Goal: Information Seeking & Learning: Understand process/instructions

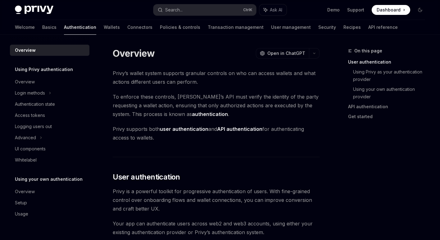
scroll to position [141, 0]
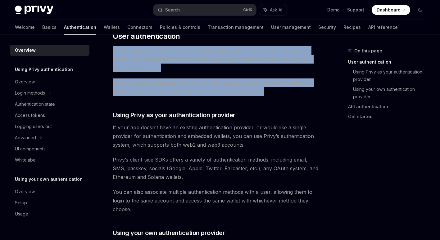
drag, startPoint x: 196, startPoint y: 48, endPoint x: 271, endPoint y: 94, distance: 87.4
click at [271, 94] on div "Privy’s wallet system supports granular controls on who can access wallets and …" at bounding box center [216, 241] width 207 height 627
click at [271, 94] on span "Your app can authenticate users across web2 and web3 accounts, using either you…" at bounding box center [216, 87] width 207 height 17
click at [270, 87] on span "Your app can authenticate users across web2 and web3 accounts, using either you…" at bounding box center [216, 87] width 207 height 17
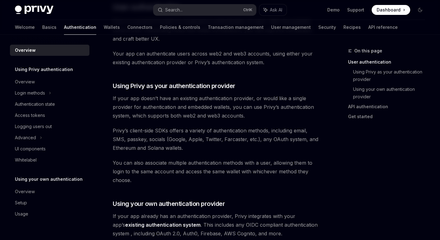
scroll to position [203, 0]
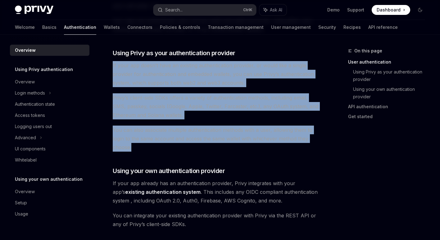
drag, startPoint x: 219, startPoint y: 75, endPoint x: 272, endPoint y: 148, distance: 89.9
click at [272, 148] on div "Overview OpenAI Open in ChatGPT OpenAI Open in ChatGPT Privy’s wallet system su…" at bounding box center [158, 214] width 326 height 741
drag, startPoint x: 272, startPoint y: 148, endPoint x: 240, endPoint y: 74, distance: 80.4
click at [272, 148] on span "You can also associate multiple authentication methods with a user, allowing th…" at bounding box center [216, 139] width 207 height 26
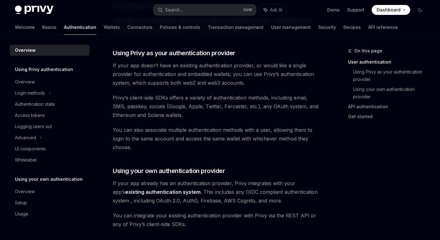
click at [230, 57] on div "Privy’s wallet system supports granular controls on who can access wallets and …" at bounding box center [216, 179] width 207 height 627
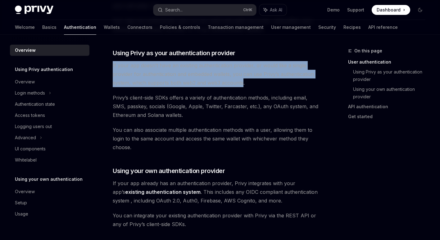
drag, startPoint x: 157, startPoint y: 85, endPoint x: 113, endPoint y: 63, distance: 49.0
click at [113, 63] on span "If your app doesn’t have an existing authentication provider, or would like a s…" at bounding box center [216, 74] width 207 height 26
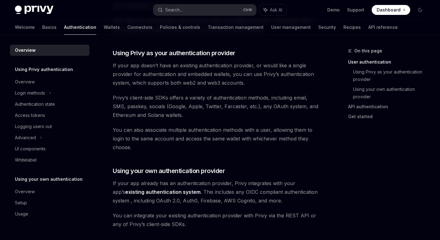
click at [112, 63] on div "Overview OpenAI Open in ChatGPT OpenAI Open in ChatGPT Privy’s wallet system su…" at bounding box center [158, 214] width 326 height 741
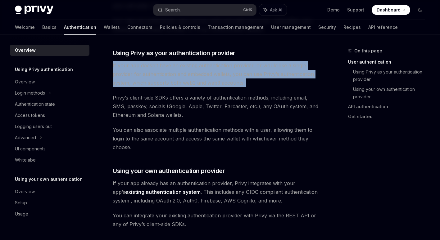
drag, startPoint x: 112, startPoint y: 63, endPoint x: 267, endPoint y: 81, distance: 155.7
click at [267, 81] on div "Overview OpenAI Open in ChatGPT OpenAI Open in ChatGPT Privy’s wallet system su…" at bounding box center [158, 214] width 326 height 741
drag, startPoint x: 267, startPoint y: 81, endPoint x: 265, endPoint y: 71, distance: 9.8
click at [267, 81] on span "If your app doesn’t have an existing authentication provider, or would like a s…" at bounding box center [216, 74] width 207 height 26
click at [265, 71] on span "If your app doesn’t have an existing authentication provider, or would like a s…" at bounding box center [216, 74] width 207 height 26
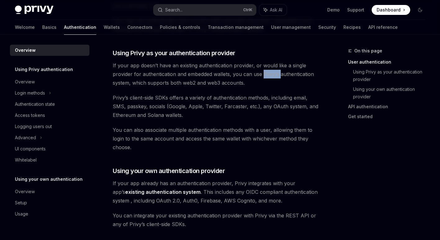
click at [265, 71] on span "If your app doesn’t have an existing authentication provider, or would like a s…" at bounding box center [216, 74] width 207 height 26
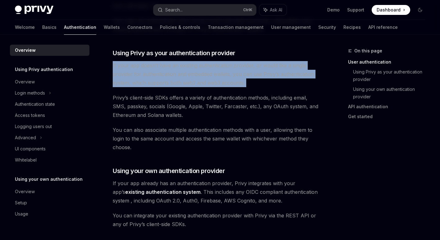
click at [265, 71] on span "If your app doesn’t have an existing authentication provider, or would like a s…" at bounding box center [216, 74] width 207 height 26
drag, startPoint x: 265, startPoint y: 71, endPoint x: 261, endPoint y: 85, distance: 14.9
click at [262, 85] on span "If your app doesn’t have an existing authentication provider, or would like a s…" at bounding box center [216, 74] width 207 height 26
drag, startPoint x: 256, startPoint y: 84, endPoint x: 112, endPoint y: 65, distance: 145.0
click at [112, 65] on div "Overview OpenAI Open in ChatGPT OpenAI Open in ChatGPT Privy’s wallet system su…" at bounding box center [158, 214] width 326 height 741
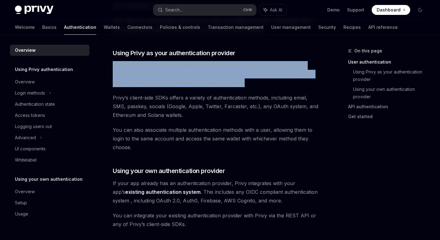
click at [112, 62] on div "Overview OpenAI Open in ChatGPT OpenAI Open in ChatGPT Privy’s wallet system su…" at bounding box center [158, 214] width 326 height 741
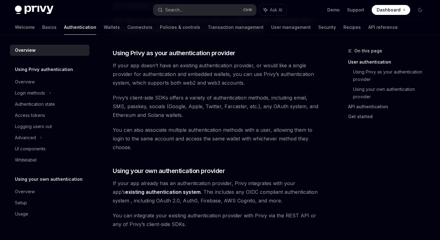
drag, startPoint x: 112, startPoint y: 62, endPoint x: 152, endPoint y: 92, distance: 49.3
click at [145, 97] on span "Privy’s client-side SDKs offers a variety of authentication methods, including …" at bounding box center [216, 107] width 207 height 26
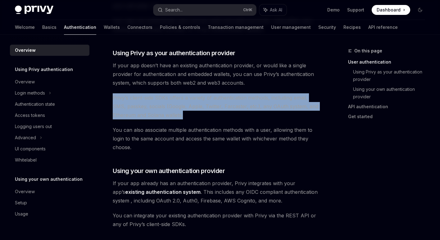
drag, startPoint x: 116, startPoint y: 98, endPoint x: 219, endPoint y: 115, distance: 105.0
click at [219, 115] on div "Overview OpenAI Open in ChatGPT OpenAI Open in ChatGPT Privy’s wallet system su…" at bounding box center [158, 214] width 326 height 741
click at [216, 105] on span "Privy’s client-side SDKs offers a variety of authentication methods, including …" at bounding box center [216, 107] width 207 height 26
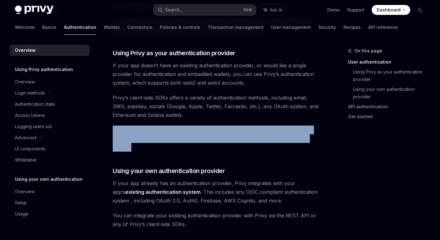
drag, startPoint x: 112, startPoint y: 130, endPoint x: 239, endPoint y: 146, distance: 128.3
click at [239, 146] on div "Overview OpenAI Open in ChatGPT OpenAI Open in ChatGPT Privy’s wallet system su…" at bounding box center [158, 214] width 326 height 741
click at [239, 146] on span "You can also associate multiple authentication methods with a user, allowing th…" at bounding box center [216, 139] width 207 height 26
click at [238, 138] on span "You can also associate multiple authentication methods with a user, allowing th…" at bounding box center [216, 139] width 207 height 26
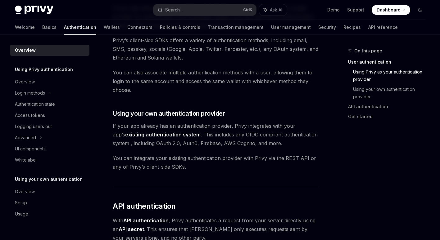
scroll to position [265, 0]
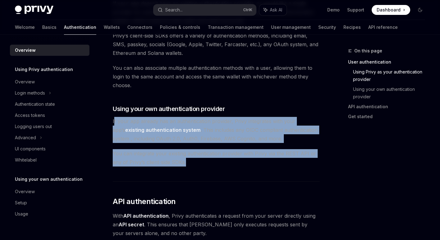
drag, startPoint x: 212, startPoint y: 130, endPoint x: 240, endPoint y: 164, distance: 43.9
click at [240, 164] on div "Privy’s wallet system supports granular controls on who can access wallets and …" at bounding box center [216, 117] width 207 height 627
drag, startPoint x: 240, startPoint y: 164, endPoint x: 237, endPoint y: 156, distance: 8.8
click at [240, 164] on span "You can integrate your existing authentication provider with Privy via the REST…" at bounding box center [216, 157] width 207 height 17
click at [237, 156] on span "You can integrate your existing authentication provider with Privy via the REST…" at bounding box center [216, 157] width 207 height 17
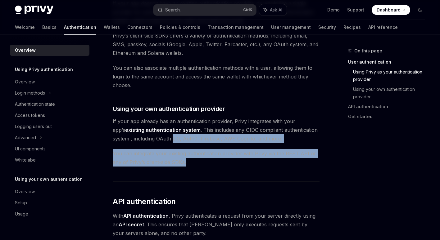
drag, startPoint x: 220, startPoint y: 141, endPoint x: 254, endPoint y: 173, distance: 45.9
click at [254, 173] on div "Privy’s wallet system supports granular controls on who can access wallets and …" at bounding box center [216, 117] width 207 height 627
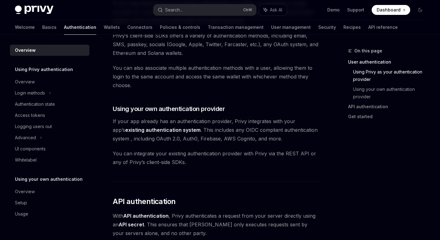
drag, startPoint x: 254, startPoint y: 173, endPoint x: 251, endPoint y: 162, distance: 11.8
click at [254, 172] on div "Privy’s wallet system supports granular controls on who can access wallets and …" at bounding box center [216, 117] width 207 height 627
click at [251, 162] on span "You can integrate your existing authentication provider with Privy via the REST…" at bounding box center [216, 157] width 207 height 17
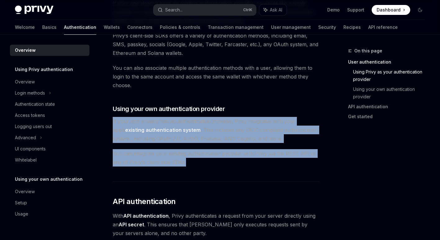
drag, startPoint x: 115, startPoint y: 120, endPoint x: 250, endPoint y: 162, distance: 141.1
click at [250, 162] on div "Privy’s wallet system supports granular controls on who can access wallets and …" at bounding box center [216, 117] width 207 height 627
click at [250, 162] on span "You can integrate your existing authentication provider with Privy via the REST…" at bounding box center [216, 157] width 207 height 17
click at [248, 157] on span "You can integrate your existing authentication provider with Privy via the REST…" at bounding box center [216, 157] width 207 height 17
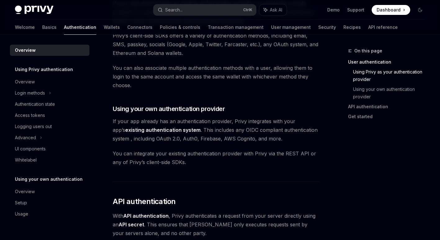
click at [248, 157] on span "You can integrate your existing authentication provider with Privy via the REST…" at bounding box center [216, 157] width 207 height 17
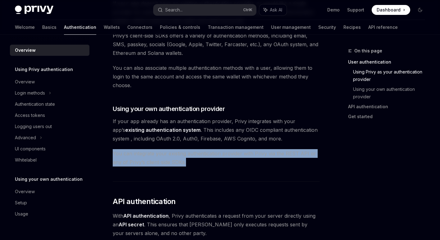
click at [248, 157] on span "You can integrate your existing authentication provider with Privy via the REST…" at bounding box center [216, 157] width 207 height 17
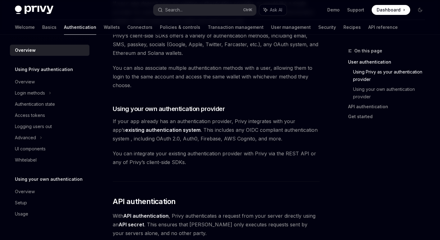
drag, startPoint x: 248, startPoint y: 157, endPoint x: 248, endPoint y: 168, distance: 11.5
click at [248, 168] on div "Privy’s wallet system supports granular controls on who can access wallets and …" at bounding box center [216, 117] width 207 height 627
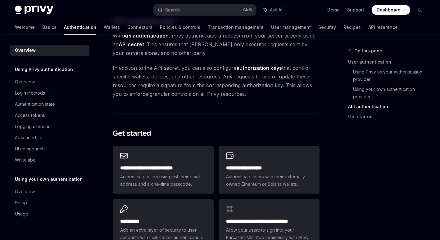
scroll to position [452, 0]
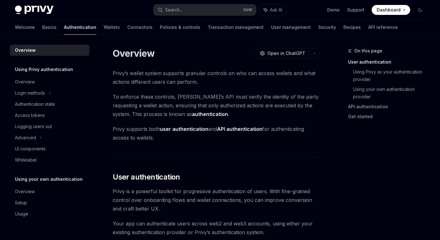
scroll to position [141, 0]
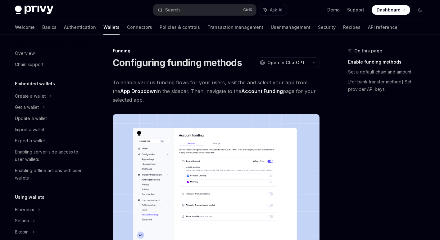
scroll to position [194, 0]
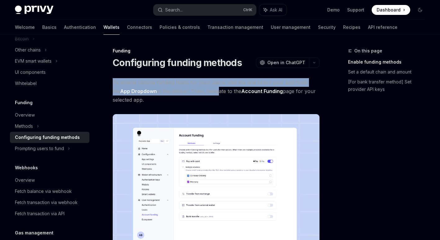
drag, startPoint x: 139, startPoint y: 77, endPoint x: 207, endPoint y: 103, distance: 72.4
click at [207, 103] on span "To enable various funding flows for your users, visit the and select your app f…" at bounding box center [216, 91] width 207 height 26
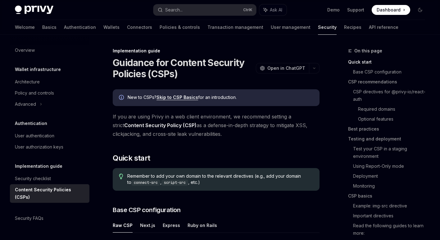
drag, startPoint x: 213, startPoint y: 123, endPoint x: 232, endPoint y: 134, distance: 22.2
drag, startPoint x: 232, startPoint y: 134, endPoint x: 232, endPoint y: 131, distance: 3.4
click at [232, 134] on span "If you are using Privy in a web client environment, we recommend setting a stri…" at bounding box center [216, 125] width 207 height 26
click at [232, 128] on span "If you are using Privy in a web client environment, we recommend setting a stri…" at bounding box center [216, 125] width 207 height 26
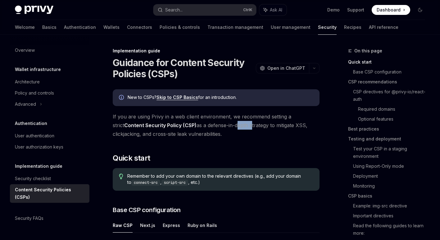
click at [232, 128] on span "If you are using Privy in a web client environment, we recommend setting a stri…" at bounding box center [216, 125] width 207 height 26
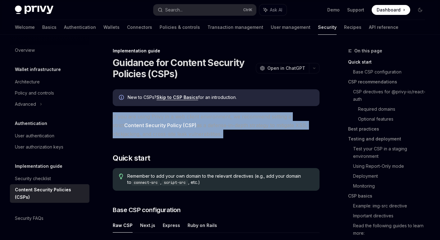
click at [232, 128] on span "If you are using Privy in a web client environment, we recommend setting a stri…" at bounding box center [216, 125] width 207 height 26
drag, startPoint x: 232, startPoint y: 128, endPoint x: 232, endPoint y: 133, distance: 5.0
click at [232, 133] on span "If you are using Privy in a web client environment, we recommend setting a stri…" at bounding box center [216, 125] width 207 height 26
click at [230, 133] on span "If you are using Privy in a web client environment, we recommend setting a stri…" at bounding box center [216, 125] width 207 height 26
drag, startPoint x: 230, startPoint y: 133, endPoint x: 110, endPoint y: 116, distance: 121.1
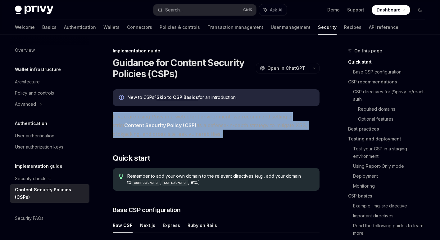
drag, startPoint x: 110, startPoint y: 116, endPoint x: 199, endPoint y: 129, distance: 89.8
click at [199, 129] on span "If you are using Privy in a web client environment, we recommend setting a stri…" at bounding box center [216, 125] width 207 height 26
click at [201, 126] on span "If you are using Privy in a web client environment, we recommend setting a stri…" at bounding box center [216, 125] width 207 height 26
drag, startPoint x: 194, startPoint y: 119, endPoint x: 247, endPoint y: 139, distance: 57.1
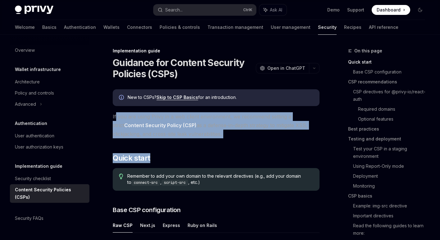
drag, startPoint x: 226, startPoint y: 129, endPoint x: 229, endPoint y: 130, distance: 3.6
click at [226, 129] on span "If you are using Privy in a web client environment, we recommend setting a stri…" at bounding box center [216, 125] width 207 height 26
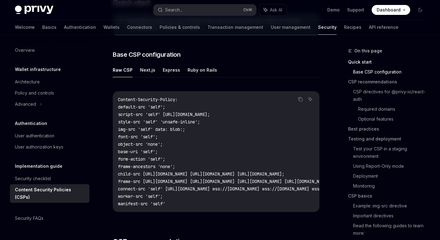
scroll to position [155, 0]
click at [145, 74] on button "Next.js" at bounding box center [147, 70] width 15 height 15
type textarea "*"
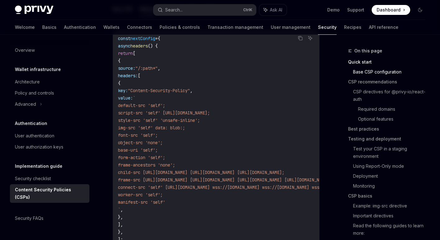
scroll to position [217, 0]
drag, startPoint x: 152, startPoint y: 103, endPoint x: 219, endPoint y: 201, distance: 118.7
click at [219, 201] on code "const nextConfig = { async headers () { return [ { source: "/:path*" , headers:…" at bounding box center [300, 146] width 365 height 224
click at [218, 201] on code "const nextConfig = { async headers () { return [ { source: "/:path*" , headers:…" at bounding box center [300, 146] width 365 height 224
click at [217, 182] on code "const nextConfig = { async headers () { return [ { source: "/:path*" , headers:…" at bounding box center [300, 146] width 365 height 224
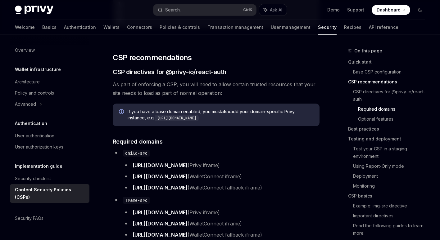
scroll to position [497, 0]
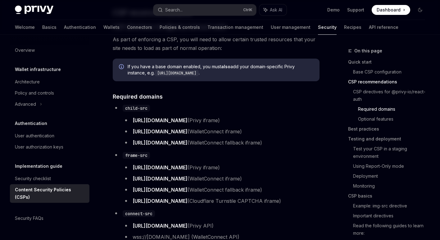
drag, startPoint x: 289, startPoint y: 144, endPoint x: 118, endPoint y: 109, distance: 173.7
click at [118, 109] on li "child-src https://auth.privy.io (Privy iframe) https://verify.walletconnect.com…" at bounding box center [216, 125] width 207 height 43
drag, startPoint x: 118, startPoint y: 109, endPoint x: 113, endPoint y: 112, distance: 6.6
click at [113, 112] on li "child-src https://auth.privy.io (Privy iframe) https://verify.walletconnect.com…" at bounding box center [216, 125] width 207 height 43
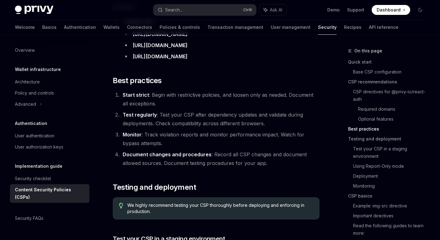
scroll to position [932, 0]
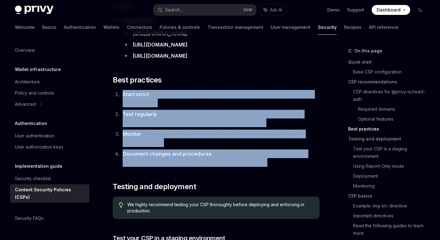
drag, startPoint x: 120, startPoint y: 94, endPoint x: 266, endPoint y: 166, distance: 162.1
click at [266, 166] on ol "Start strict : Begin with restrictive policies, and loosen only as needed. Docu…" at bounding box center [216, 128] width 207 height 77
click at [266, 166] on li "Document changes and procedures : Record all CSP changes and document allowed s…" at bounding box center [220, 158] width 199 height 17
click at [268, 165] on li "Document changes and procedures : Record all CSP changes and document allowed s…" at bounding box center [220, 158] width 199 height 17
drag, startPoint x: 268, startPoint y: 165, endPoint x: 124, endPoint y: 95, distance: 159.7
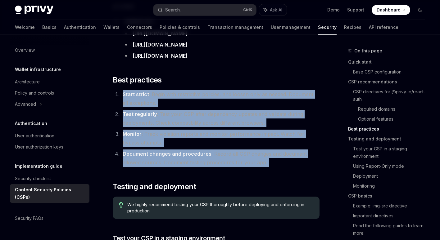
click at [124, 95] on ol "Start strict : Begin with restrictive policies, and loosen only as needed. Docu…" at bounding box center [216, 128] width 207 height 77
drag, startPoint x: 124, startPoint y: 95, endPoint x: 123, endPoint y: 98, distance: 3.2
click at [125, 96] on strong "Start strict" at bounding box center [136, 94] width 26 height 6
click at [123, 98] on strong "Start strict" at bounding box center [136, 94] width 26 height 6
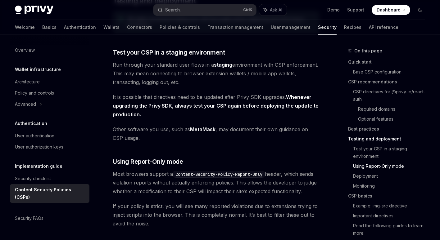
scroll to position [1118, 0]
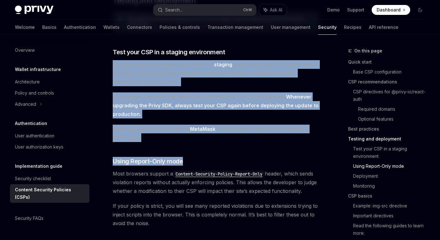
drag, startPoint x: 184, startPoint y: 75, endPoint x: 229, endPoint y: 146, distance: 83.4
drag, startPoint x: 229, startPoint y: 146, endPoint x: 224, endPoint y: 145, distance: 4.7
click at [138, 77] on span "Run through your standard user flows in a staging environment with CSP enforcem…" at bounding box center [216, 73] width 207 height 26
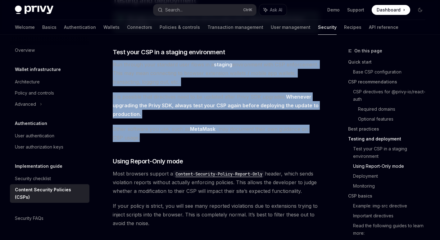
drag, startPoint x: 114, startPoint y: 64, endPoint x: 256, endPoint y: 142, distance: 162.3
drag, startPoint x: 256, startPoint y: 142, endPoint x: 249, endPoint y: 139, distance: 7.0
click at [256, 142] on span "Other software you use, such as MetaMask , may document their own guidance on C…" at bounding box center [216, 133] width 207 height 17
click at [249, 139] on span "Other software you use, such as MetaMask , may document their own guidance on C…" at bounding box center [216, 133] width 207 height 17
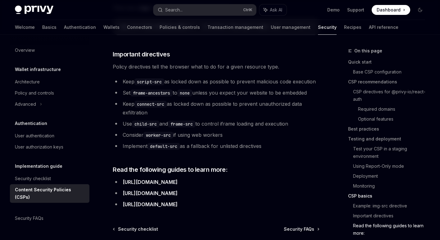
scroll to position [1722, 0]
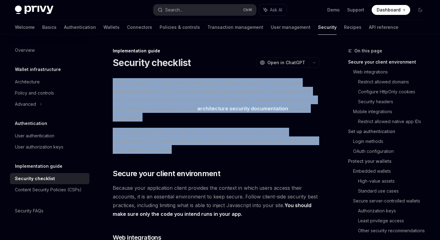
drag, startPoint x: 115, startPoint y: 81, endPoint x: 254, endPoint y: 147, distance: 154.3
click at [254, 147] on span "Before deploying Privy in production, there are several important security conf…" at bounding box center [216, 141] width 207 height 26
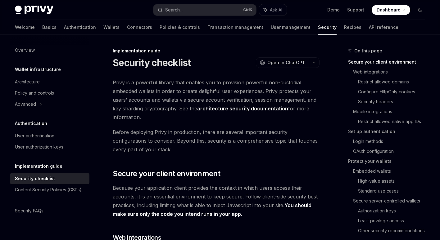
click at [241, 142] on span "Before deploying Privy in production, there are several important security conf…" at bounding box center [216, 141] width 207 height 26
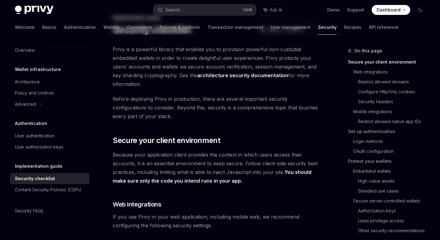
scroll to position [93, 0]
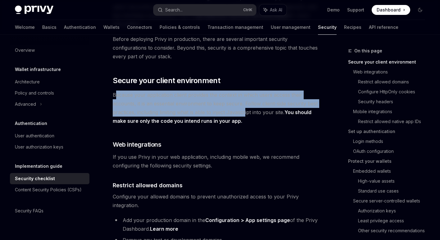
drag, startPoint x: 165, startPoint y: 89, endPoint x: 247, endPoint y: 112, distance: 84.6
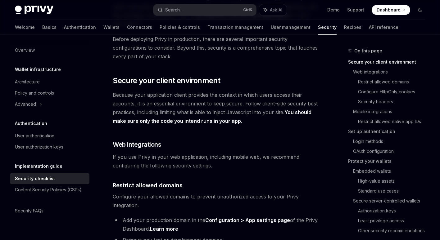
drag, startPoint x: 247, startPoint y: 112, endPoint x: 246, endPoint y: 120, distance: 7.8
click at [247, 120] on span "Because your application client provides the context in which users access thei…" at bounding box center [216, 108] width 207 height 35
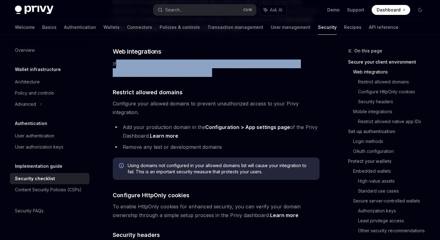
drag, startPoint x: 115, startPoint y: 65, endPoint x: 223, endPoint y: 71, distance: 108.6
click at [223, 71] on span "If you use Privy in your web application, including mobile web, we recommend co…" at bounding box center [216, 68] width 207 height 17
click at [222, 67] on span "If you use Privy in your web application, including mobile web, we recommend co…" at bounding box center [216, 68] width 207 height 17
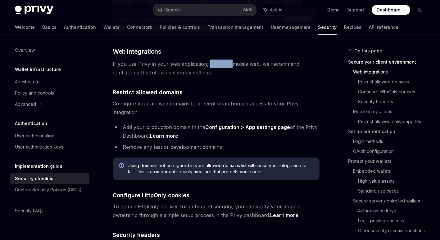
click at [222, 67] on span "If you use Privy in your web application, including mobile web, we recommend co…" at bounding box center [216, 68] width 207 height 17
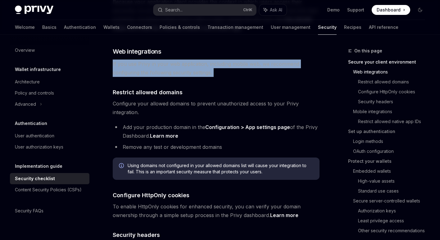
click at [222, 67] on span "If you use Privy in your web application, including mobile web, we recommend co…" at bounding box center [216, 68] width 207 height 17
drag, startPoint x: 222, startPoint y: 67, endPoint x: 222, endPoint y: 76, distance: 8.4
click at [224, 76] on span "If you use Privy in your web application, including mobile web, we recommend co…" at bounding box center [216, 68] width 207 height 17
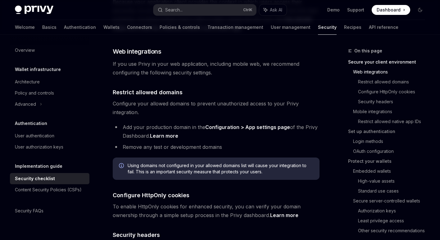
click at [220, 74] on span "If you use Privy in your web application, including mobile web, we recommend co…" at bounding box center [216, 68] width 207 height 17
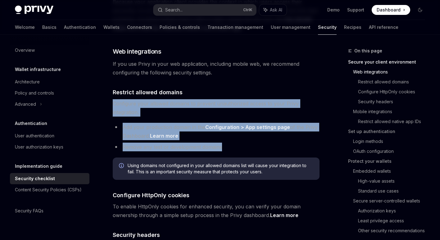
drag, startPoint x: 124, startPoint y: 102, endPoint x: 225, endPoint y: 145, distance: 110.1
click at [225, 145] on li "Remove any test or development domains" at bounding box center [216, 147] width 207 height 9
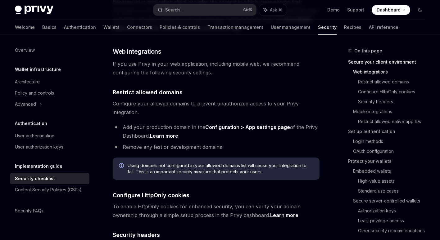
click at [224, 141] on ul "Add your production domain in the Configuration > App settings page of the Priv…" at bounding box center [216, 137] width 207 height 29
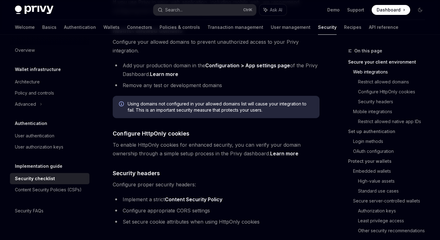
scroll to position [249, 0]
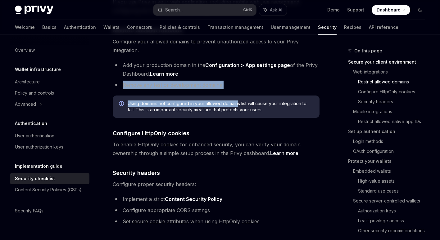
drag, startPoint x: 123, startPoint y: 86, endPoint x: 238, endPoint y: 89, distance: 115.0
click at [230, 83] on li "Remove any test or development domains" at bounding box center [216, 85] width 207 height 9
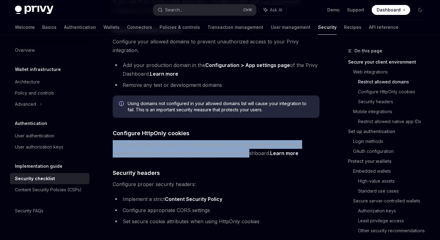
drag, startPoint x: 194, startPoint y: 139, endPoint x: 247, endPoint y: 155, distance: 56.0
drag, startPoint x: 247, startPoint y: 155, endPoint x: 241, endPoint y: 156, distance: 6.2
click at [247, 155] on span "To enable HttpOnly cookies for enhanced security, you can verify your domain ow…" at bounding box center [216, 148] width 207 height 17
click at [232, 155] on span "To enable HttpOnly cookies for enhanced security, you can verify your domain ow…" at bounding box center [216, 148] width 207 height 17
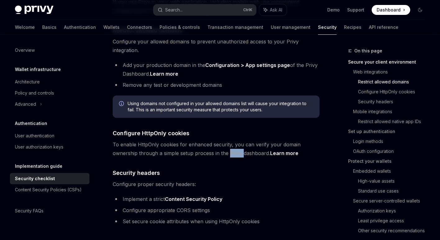
click at [232, 155] on span "To enable HttpOnly cookies for enhanced security, you can verify your domain ow…" at bounding box center [216, 148] width 207 height 17
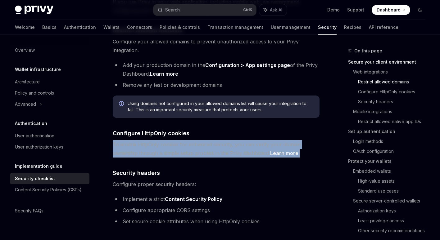
click at [232, 155] on span "To enable HttpOnly cookies for enhanced security, you can verify your domain ow…" at bounding box center [216, 148] width 207 height 17
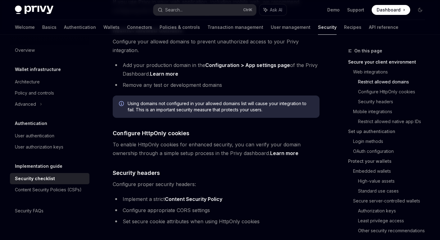
drag, startPoint x: 232, startPoint y: 155, endPoint x: 225, endPoint y: 159, distance: 8.4
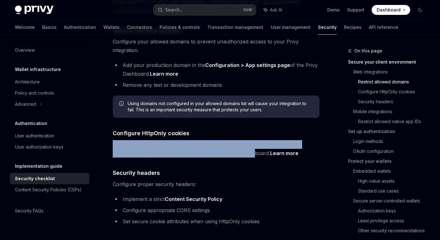
drag, startPoint x: 117, startPoint y: 143, endPoint x: 254, endPoint y: 154, distance: 136.8
click at [254, 154] on span "To enable HttpOnly cookies for enhanced security, you can verify your domain ow…" at bounding box center [216, 148] width 207 height 17
click at [251, 150] on span "To enable HttpOnly cookies for enhanced security, you can verify your domain ow…" at bounding box center [216, 148] width 207 height 17
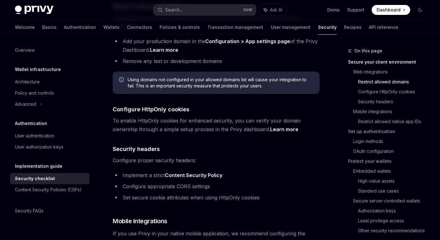
scroll to position [342, 0]
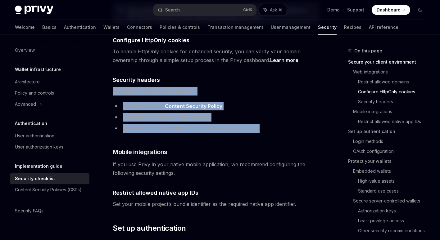
drag, startPoint x: 116, startPoint y: 89, endPoint x: 268, endPoint y: 128, distance: 157.9
click at [268, 128] on li "Set secure cookie attributes when using HttpOnly cookies" at bounding box center [216, 128] width 207 height 9
drag, startPoint x: 262, startPoint y: 129, endPoint x: 119, endPoint y: 108, distance: 144.1
click at [119, 108] on ul "Implement a strict Content Security Policy Configure appropriate CORS settings …" at bounding box center [216, 117] width 207 height 31
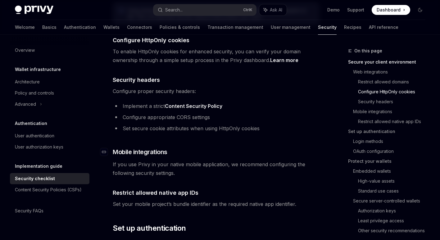
drag, startPoint x: 119, startPoint y: 108, endPoint x: 135, endPoint y: 153, distance: 47.5
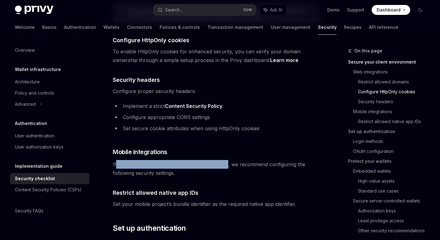
drag, startPoint x: 170, startPoint y: 161, endPoint x: 226, endPoint y: 169, distance: 56.5
click at [226, 169] on span "If you use Privy in your native mobile application, we recommend configuring th…" at bounding box center [216, 168] width 207 height 17
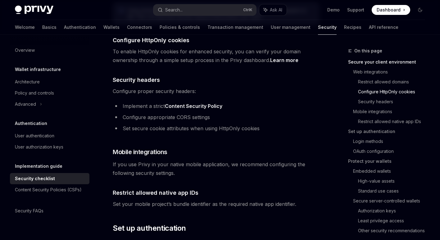
click at [225, 171] on span "If you use Privy in your native mobile application, we recommend configuring th…" at bounding box center [216, 168] width 207 height 17
click at [222, 162] on span "If you use Privy in your native mobile application, we recommend configuring th…" at bounding box center [216, 168] width 207 height 17
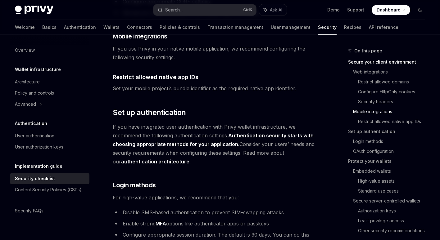
scroll to position [466, 0]
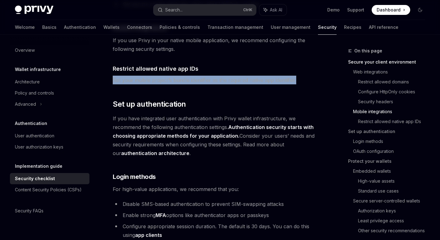
drag, startPoint x: 137, startPoint y: 78, endPoint x: 304, endPoint y: 83, distance: 167.2
drag, startPoint x: 304, startPoint y: 83, endPoint x: 302, endPoint y: 88, distance: 6.0
click at [304, 83] on span "Set your mobile project’s bundle identifier as the required native app identifi…" at bounding box center [216, 80] width 207 height 9
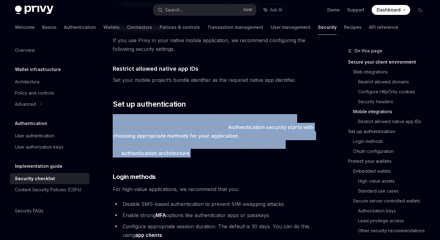
drag, startPoint x: 128, startPoint y: 115, endPoint x: 231, endPoint y: 154, distance: 110.3
click at [231, 154] on span "If you have integrated user authentication with Privy wallet infrastructure, we…" at bounding box center [216, 135] width 207 height 43
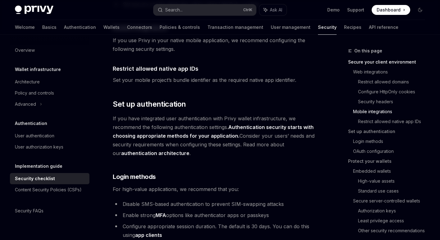
click at [231, 143] on span "If you have integrated user authentication with Privy wallet infrastructure, we…" at bounding box center [216, 135] width 207 height 43
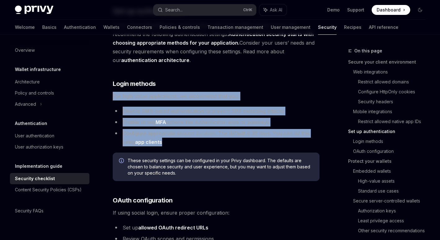
drag, startPoint x: 107, startPoint y: 96, endPoint x: 220, endPoint y: 143, distance: 121.7
drag, startPoint x: 220, startPoint y: 143, endPoint x: 173, endPoint y: 127, distance: 48.9
click at [220, 143] on li "Configure appropriate session duration. The default is 30 days. You can do this…" at bounding box center [216, 137] width 207 height 17
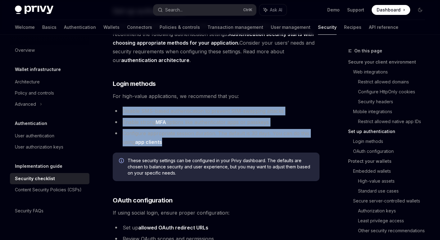
drag, startPoint x: 181, startPoint y: 107, endPoint x: 233, endPoint y: 140, distance: 62.4
click at [233, 140] on ul "Disable SMS-based authentication to prevent SIM-swapping attacks Enable strong …" at bounding box center [216, 127] width 207 height 40
click at [228, 136] on li "Configure appropriate session duration. The default is 30 days. You can do this…" at bounding box center [216, 137] width 207 height 17
drag, startPoint x: 190, startPoint y: 109, endPoint x: 215, endPoint y: 142, distance: 41.7
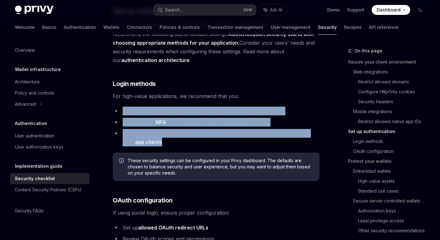
click at [215, 142] on li "Configure appropriate session duration. The default is 30 days. You can do this…" at bounding box center [216, 137] width 207 height 17
click at [213, 143] on li "Configure appropriate session duration. The default is 30 days. You can do this…" at bounding box center [216, 137] width 207 height 17
click at [197, 139] on li "Configure appropriate session duration. The default is 30 days. You can do this…" at bounding box center [216, 137] width 207 height 17
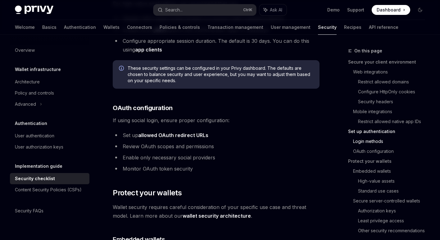
scroll to position [652, 0]
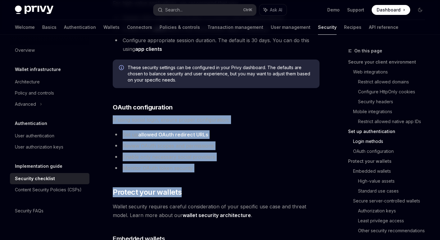
drag, startPoint x: 109, startPoint y: 114, endPoint x: 196, endPoint y: 174, distance: 105.4
click at [191, 164] on ul "Set up allowed OAuth redirect URLs Review OAuth scopes and permissions Enable o…" at bounding box center [216, 151] width 207 height 42
drag, startPoint x: 174, startPoint y: 164, endPoint x: 112, endPoint y: 119, distance: 77.0
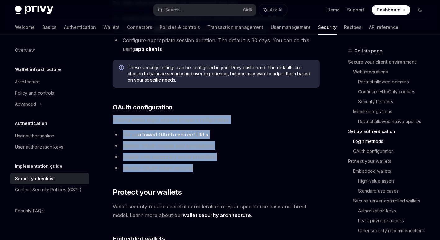
click at [117, 121] on span "If using social login, ensure proper configuration:" at bounding box center [216, 120] width 207 height 9
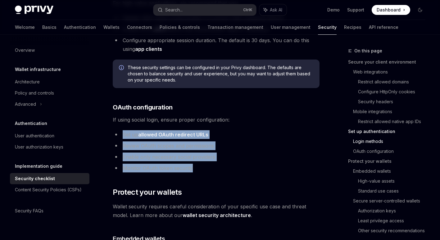
drag, startPoint x: 173, startPoint y: 132, endPoint x: 201, endPoint y: 170, distance: 47.5
click at [201, 170] on div "Privy is a powerful library that enables you to provision powerful non-custodia…" at bounding box center [216, 223] width 207 height 1594
drag, startPoint x: 201, startPoint y: 170, endPoint x: 196, endPoint y: 167, distance: 6.0
click at [201, 170] on li "Monitor OAuth token security" at bounding box center [216, 168] width 207 height 9
click at [195, 167] on li "Monitor OAuth token security" at bounding box center [216, 168] width 207 height 9
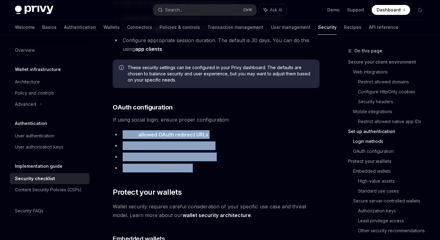
drag, startPoint x: 122, startPoint y: 135, endPoint x: 199, endPoint y: 170, distance: 84.1
click at [199, 170] on ul "Set up allowed OAuth redirect URLs Review OAuth scopes and permissions Enable o…" at bounding box center [216, 151] width 207 height 42
click at [199, 170] on li "Monitor OAuth token security" at bounding box center [216, 168] width 207 height 9
click at [198, 171] on li "Monitor OAuth token security" at bounding box center [216, 168] width 207 height 9
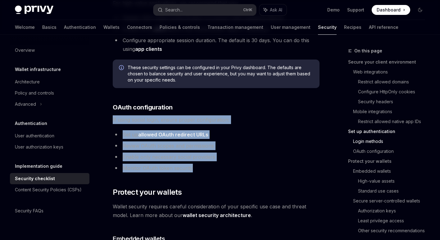
drag, startPoint x: 168, startPoint y: 162, endPoint x: 111, endPoint y: 118, distance: 72.7
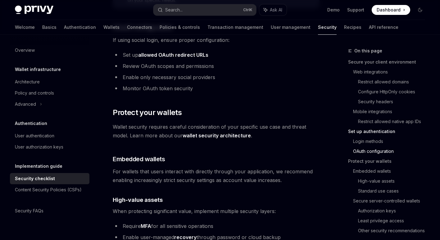
scroll to position [746, 0]
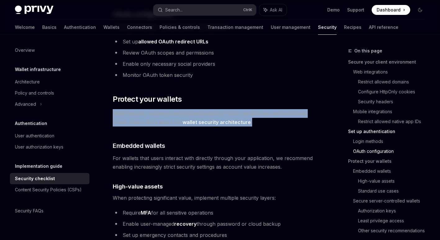
drag, startPoint x: 114, startPoint y: 112, endPoint x: 277, endPoint y: 122, distance: 163.1
click at [277, 122] on span "Wallet security requires careful consideration of your specific use case and th…" at bounding box center [216, 117] width 207 height 17
drag, startPoint x: 277, startPoint y: 122, endPoint x: 268, endPoint y: 117, distance: 10.2
click at [277, 122] on span "Wallet security requires careful consideration of your specific use case and th…" at bounding box center [216, 117] width 207 height 17
click at [268, 117] on span "Wallet security requires careful consideration of your specific use case and th…" at bounding box center [216, 117] width 207 height 17
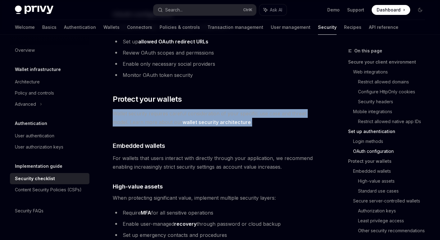
drag
click at [279, 213] on div "Privy is a powerful library that enables you to provision powerful non-custodia…" at bounding box center [216, 130] width 207 height 1594
click at [278, 214] on li "Require MFA for all sensitive operations" at bounding box center [216, 213] width 207 height 9
click at [259, 184] on h4 "​ High-value assets" at bounding box center [216, 187] width 207 height 8
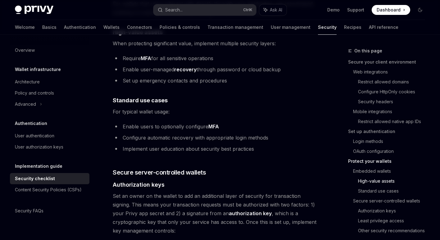
scroll to position [901, 0]
